Goal: Information Seeking & Learning: Check status

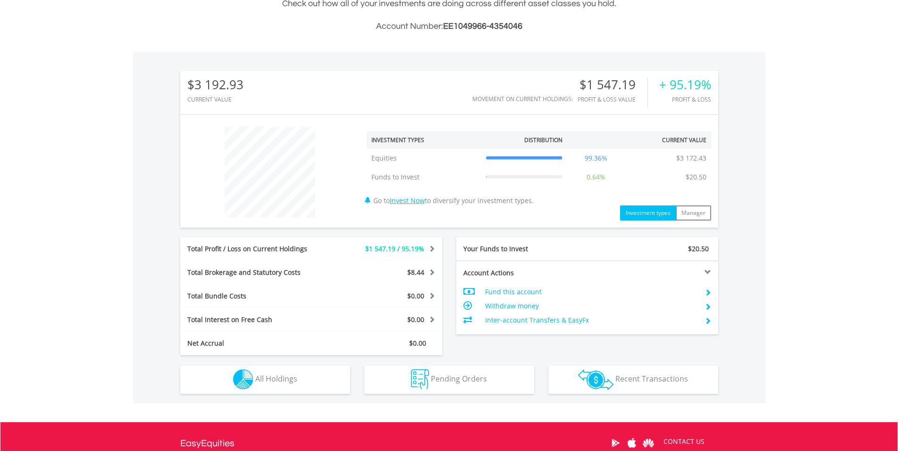
scroll to position [347, 0]
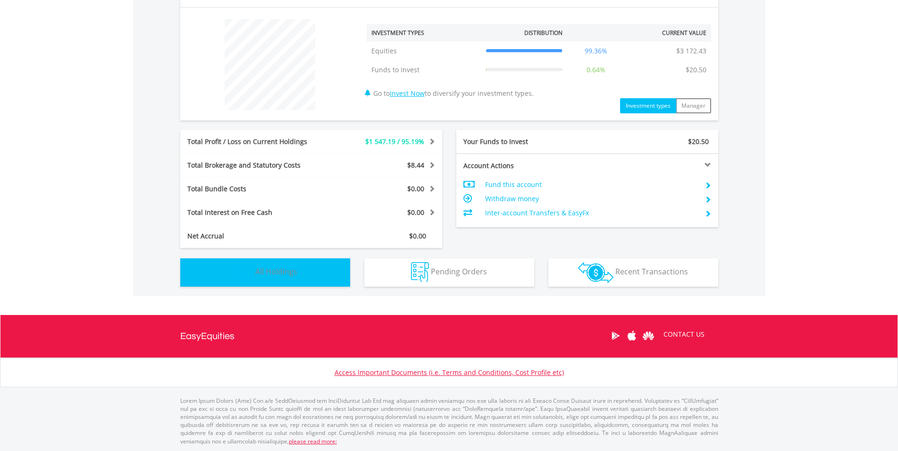
click at [304, 277] on button "Holdings All Holdings" at bounding box center [265, 272] width 170 height 28
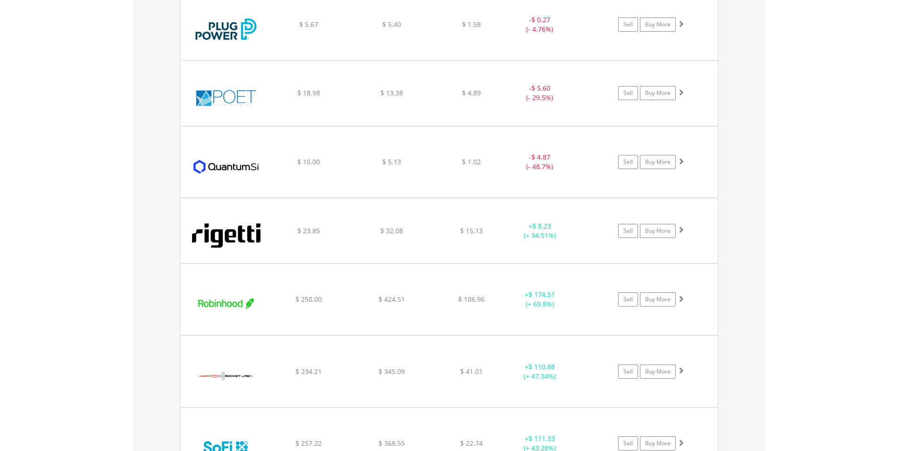
scroll to position [1682, 0]
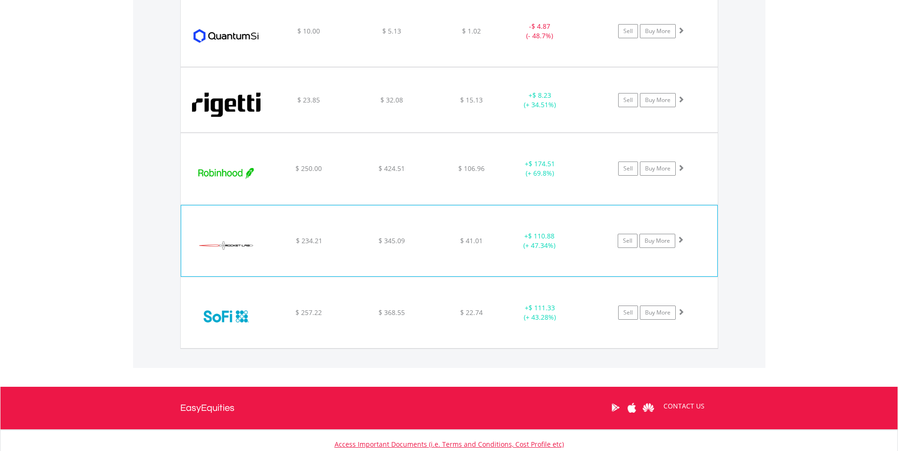
scroll to position [1586, 0]
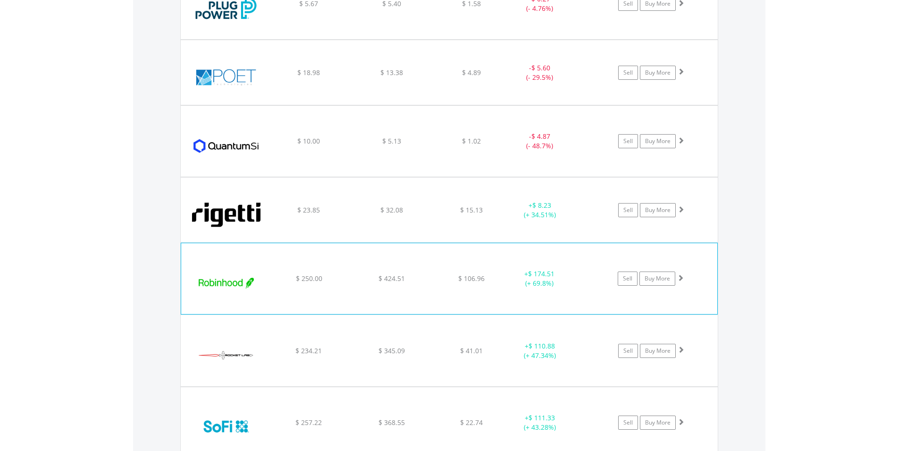
scroll to position [1490, 0]
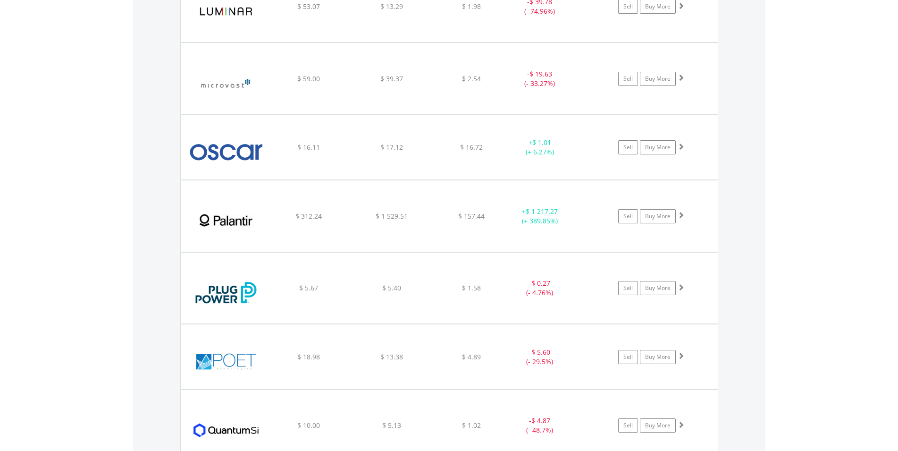
scroll to position [1201, 0]
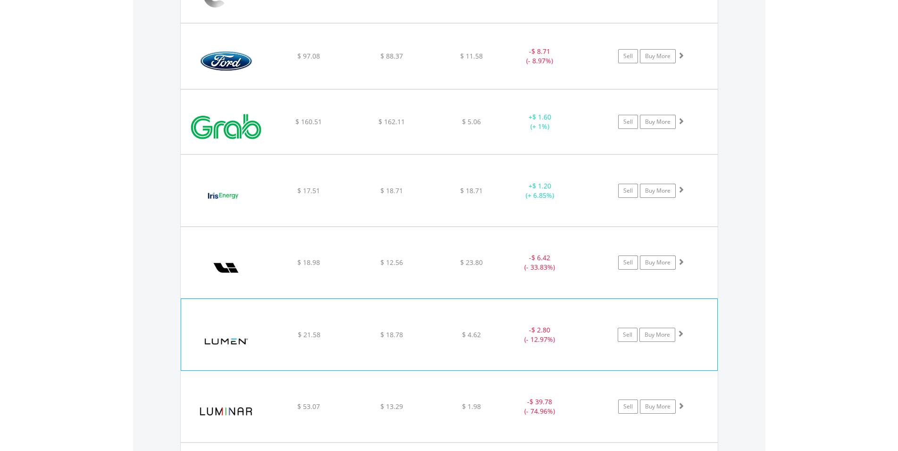
scroll to position [816, 0]
click at [266, 199] on img at bounding box center [225, 195] width 81 height 57
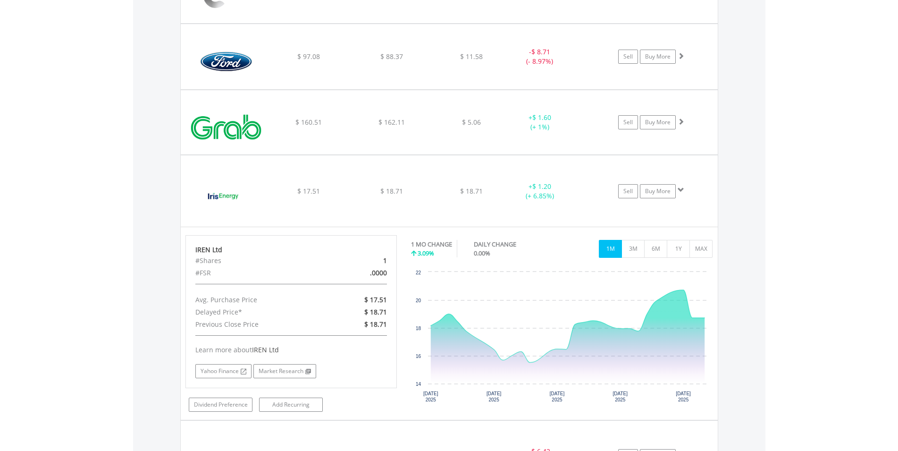
click at [266, 199] on img at bounding box center [225, 195] width 81 height 57
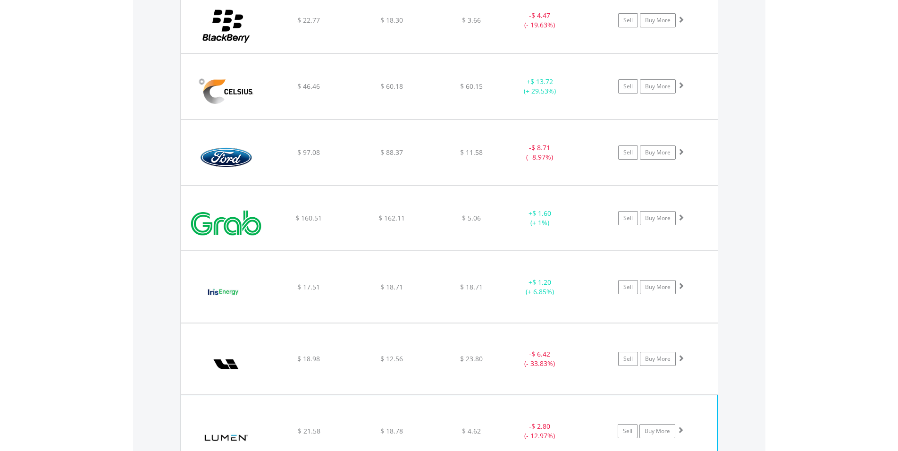
scroll to position [720, 0]
click at [266, 199] on img at bounding box center [225, 223] width 81 height 50
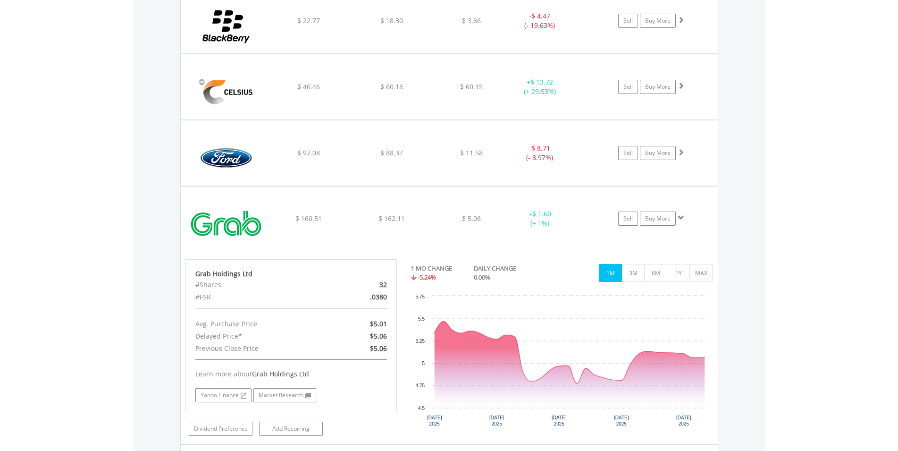
click at [266, 199] on img at bounding box center [225, 223] width 81 height 50
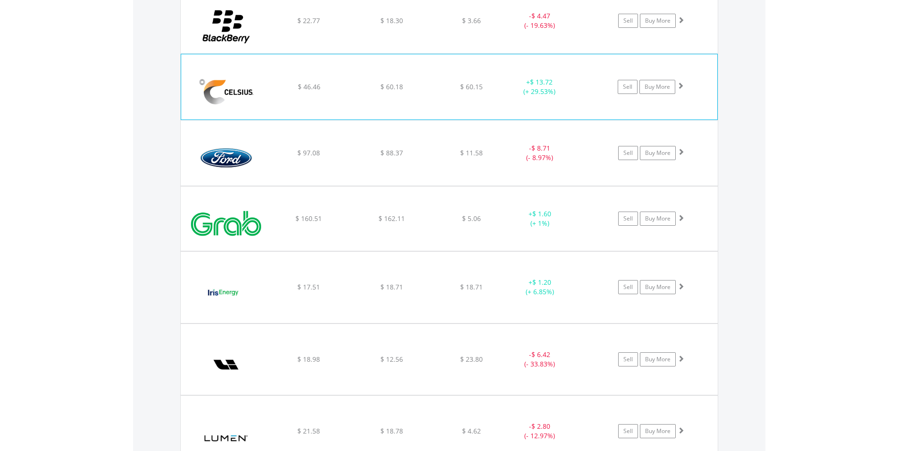
click at [280, 53] on div "﻿ Celsius Holdings Inc $ 46.46 $ 60.18 $ 60.15 + $ 13.72 (+ 29.53%) Sell Buy Mo…" at bounding box center [449, 21] width 537 height 65
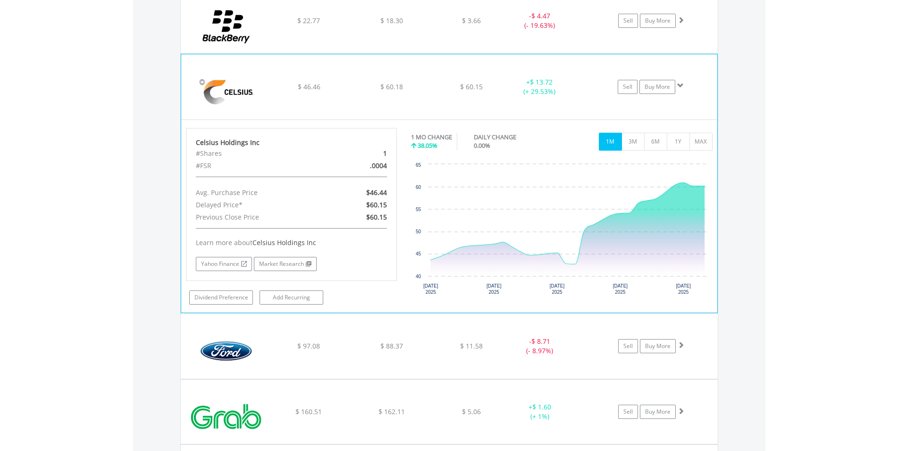
click at [280, 53] on div "﻿ Celsius Holdings Inc $ 46.46 $ 60.18 $ 60.15 + $ 13.72 (+ 29.53%) Sell Buy Mo…" at bounding box center [449, 21] width 537 height 65
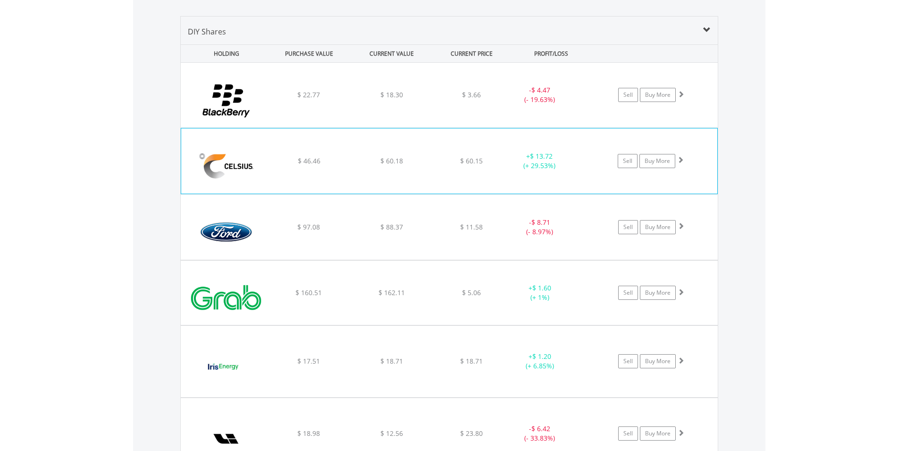
scroll to position [624, 0]
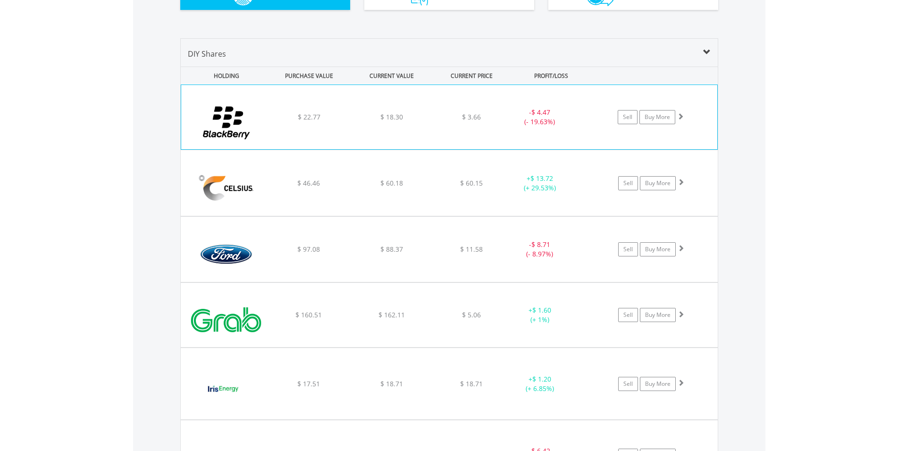
click at [272, 121] on div "$ 22.77" at bounding box center [309, 116] width 80 height 9
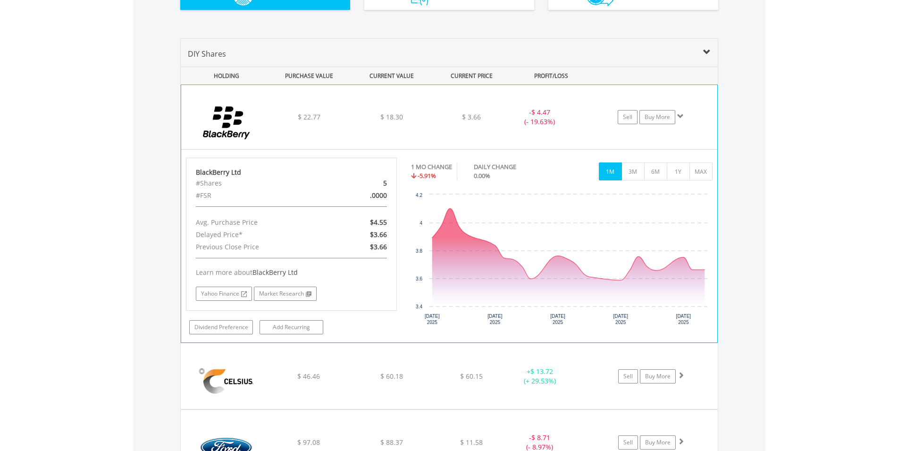
click at [272, 118] on div "$ 22.77" at bounding box center [309, 116] width 80 height 9
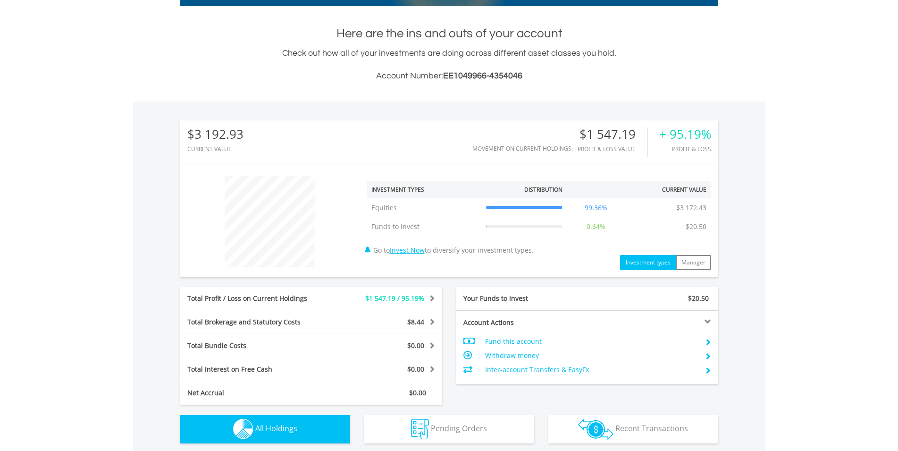
scroll to position [0, 0]
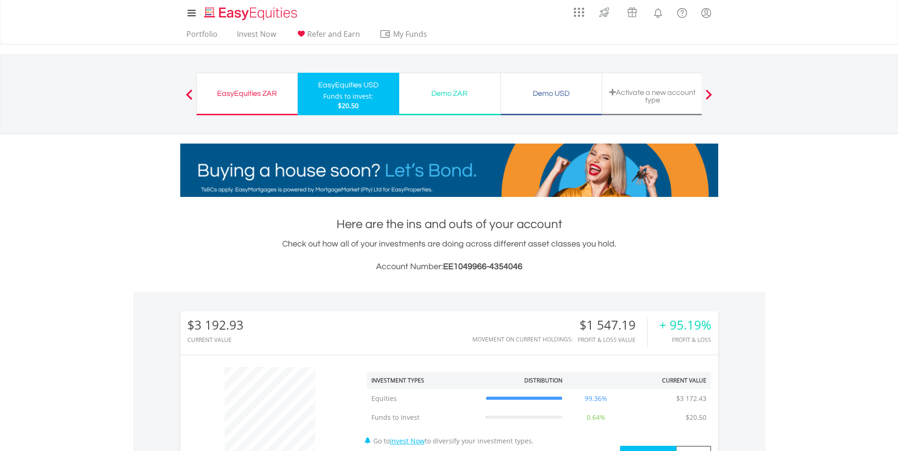
click at [266, 97] on div "EasyEquities ZAR" at bounding box center [246, 93] width 89 height 13
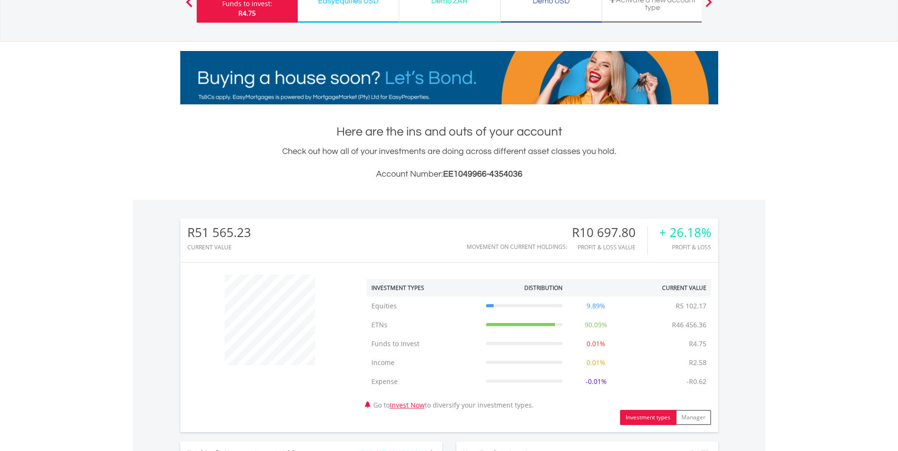
scroll to position [289, 0]
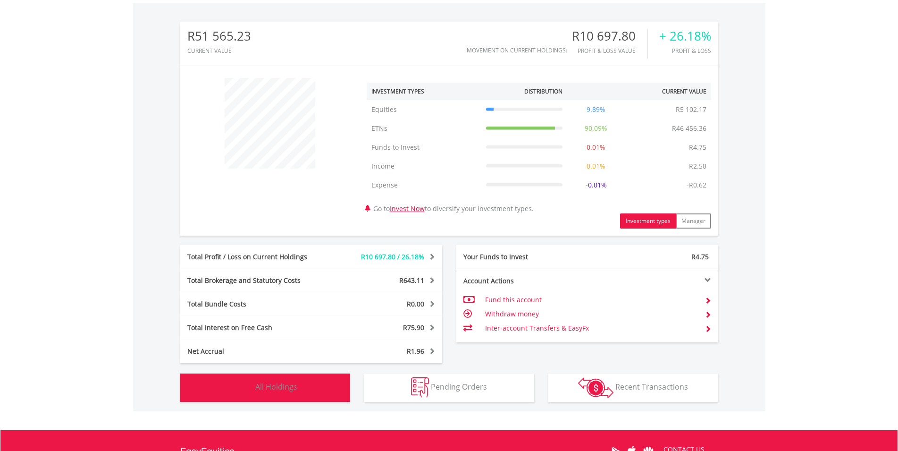
click at [266, 391] on span "All Holdings" at bounding box center [276, 386] width 42 height 10
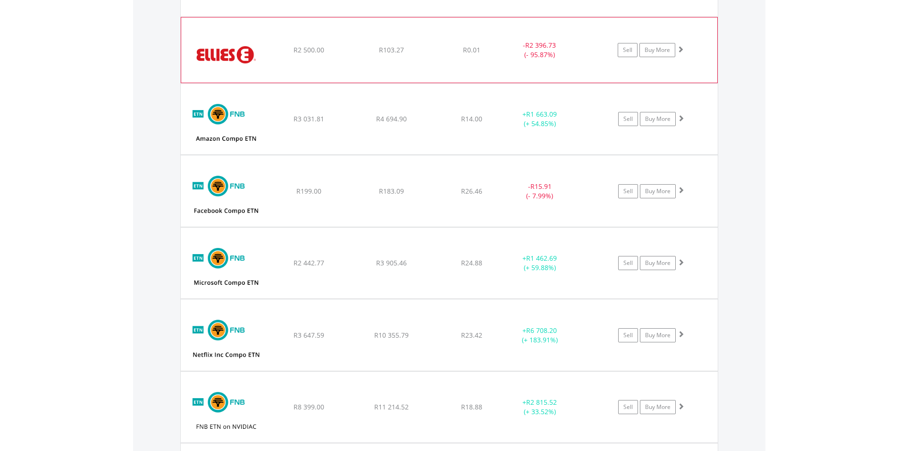
scroll to position [766, 0]
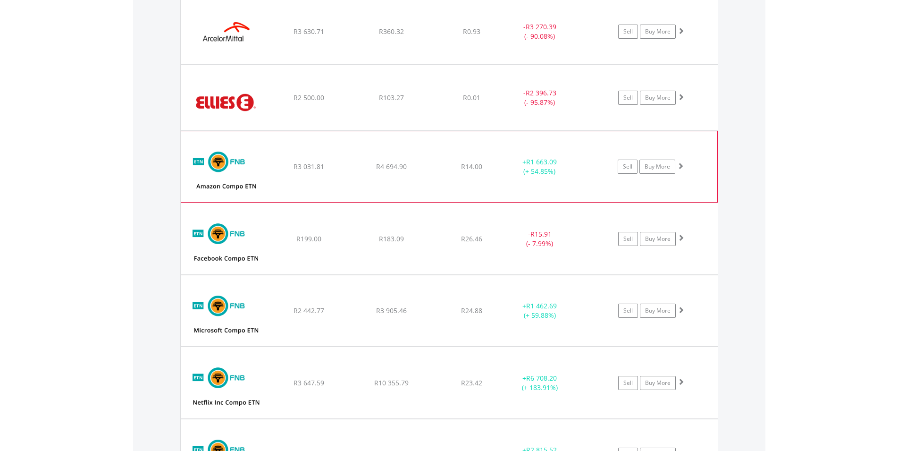
click at [209, 186] on img at bounding box center [226, 171] width 81 height 57
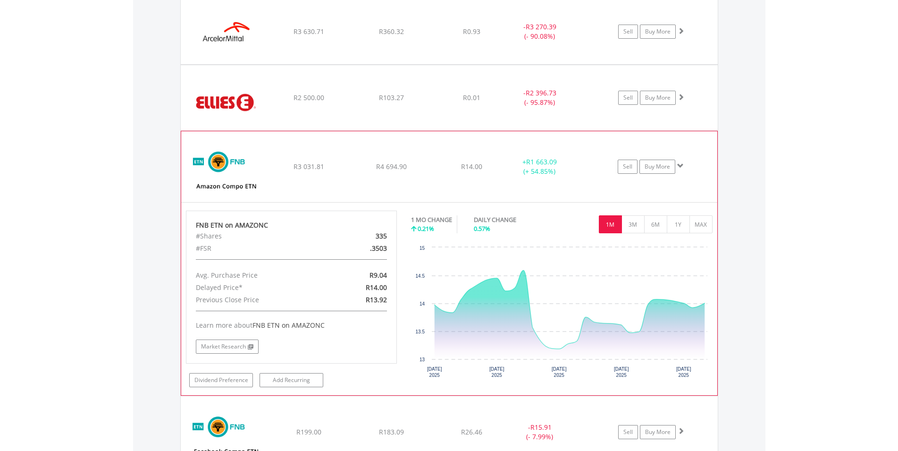
click at [210, 163] on img at bounding box center [226, 171] width 81 height 57
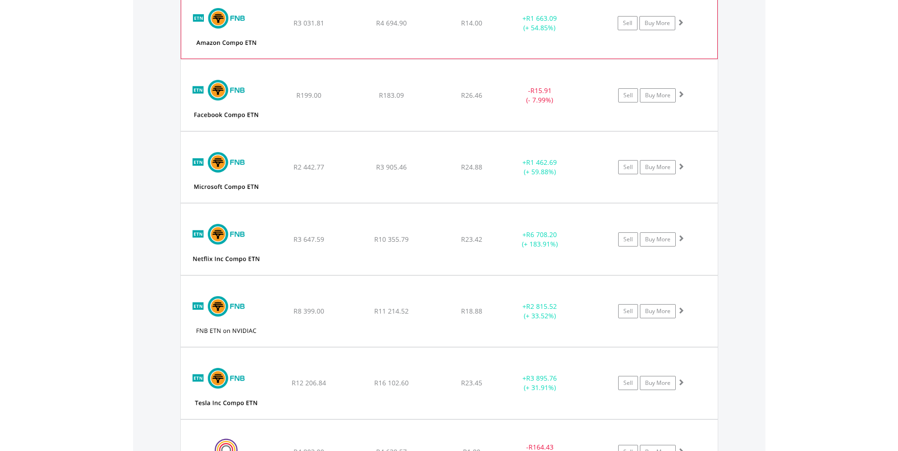
scroll to position [911, 0]
click at [210, 163] on img at bounding box center [225, 170] width 81 height 57
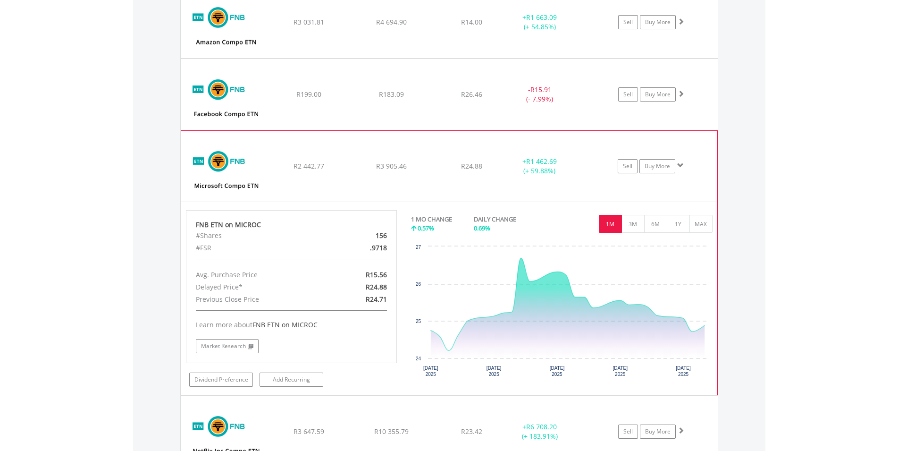
click at [210, 163] on img at bounding box center [226, 170] width 81 height 57
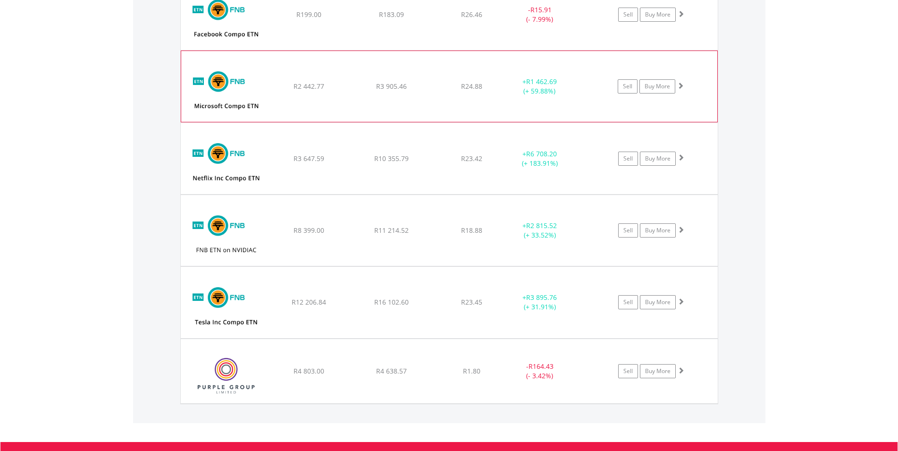
scroll to position [1007, 0]
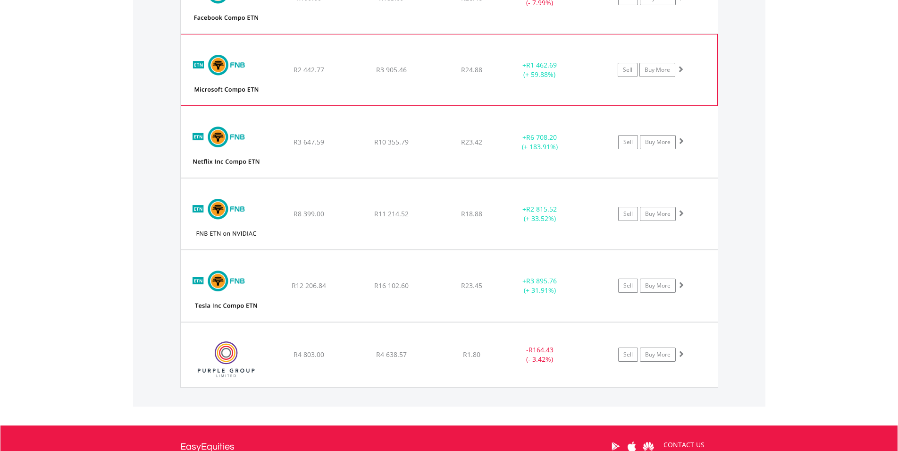
click at [210, 163] on img at bounding box center [225, 146] width 81 height 57
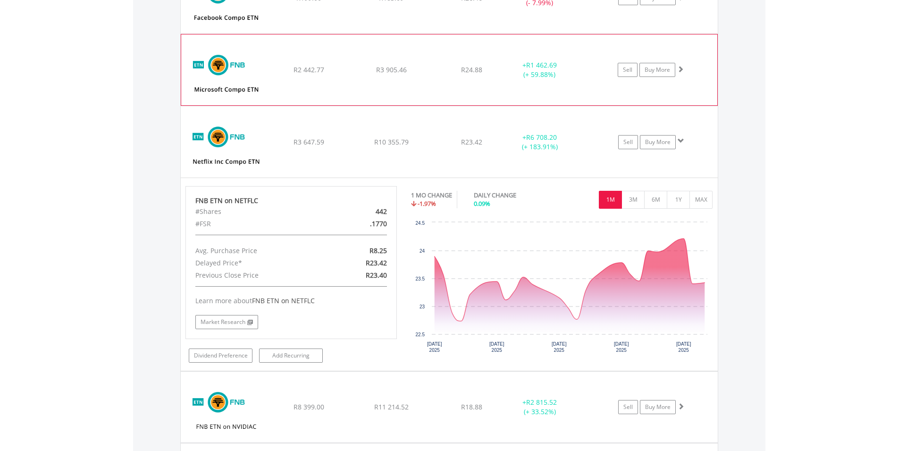
click at [210, 163] on img at bounding box center [225, 146] width 81 height 57
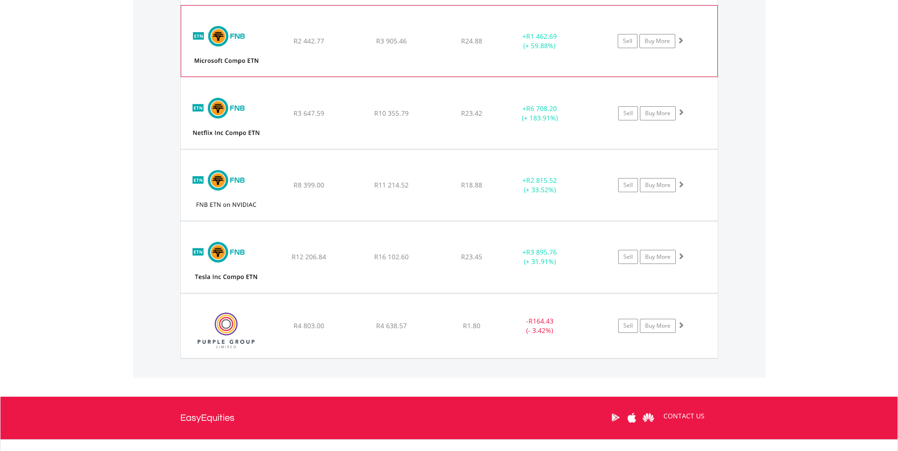
scroll to position [1055, 0]
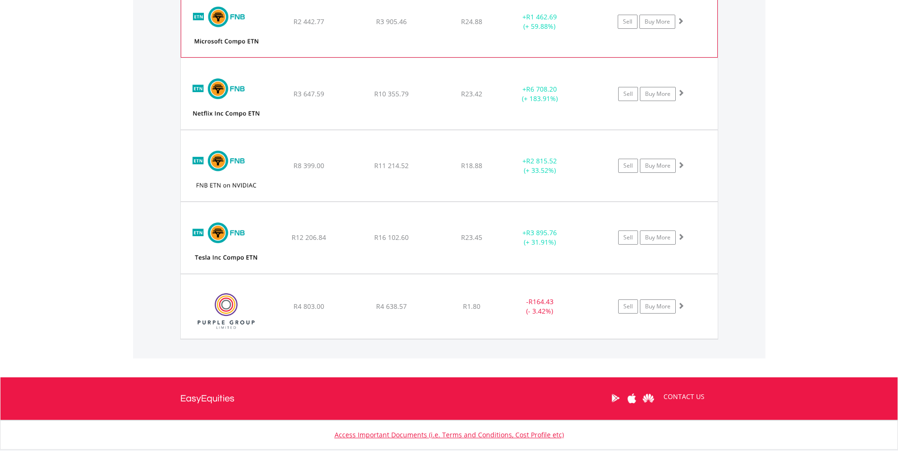
click at [210, 163] on img at bounding box center [225, 170] width 81 height 57
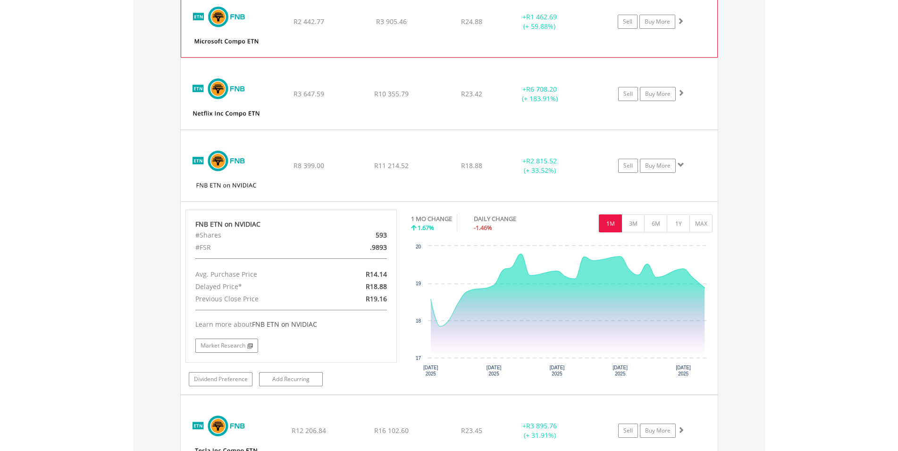
click at [210, 163] on img at bounding box center [225, 170] width 81 height 57
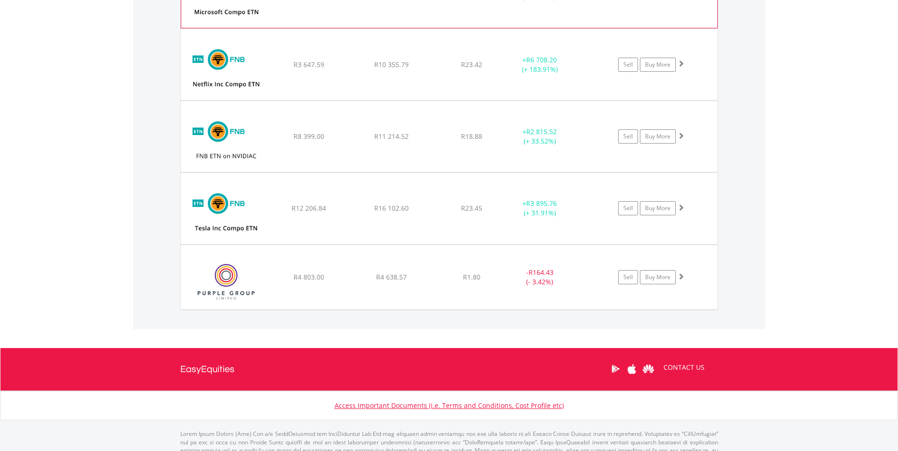
scroll to position [1103, 0]
